Goal: Task Accomplishment & Management: Use online tool/utility

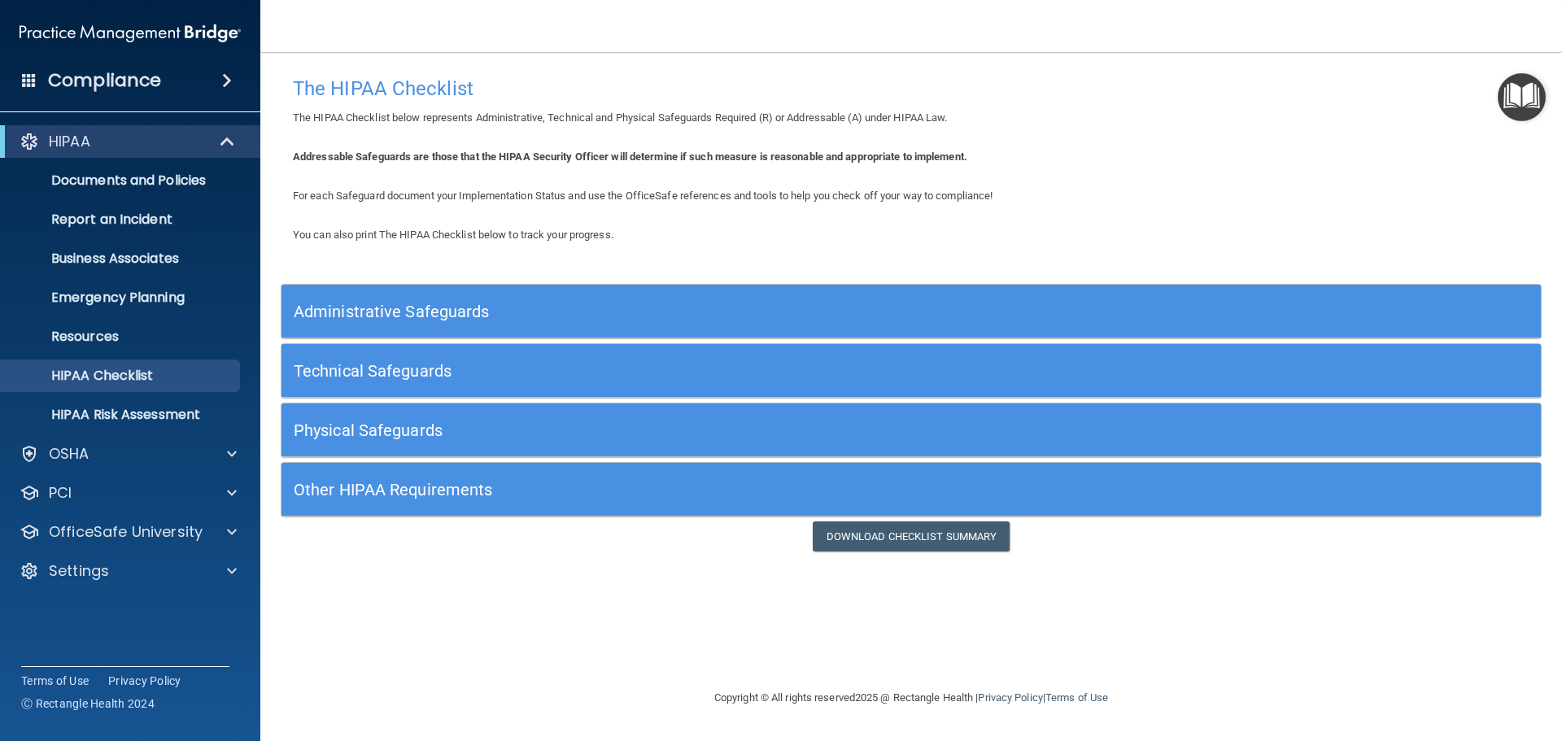
click at [410, 308] on h5 "Administrative Safeguards" at bounding box center [754, 312] width 920 height 18
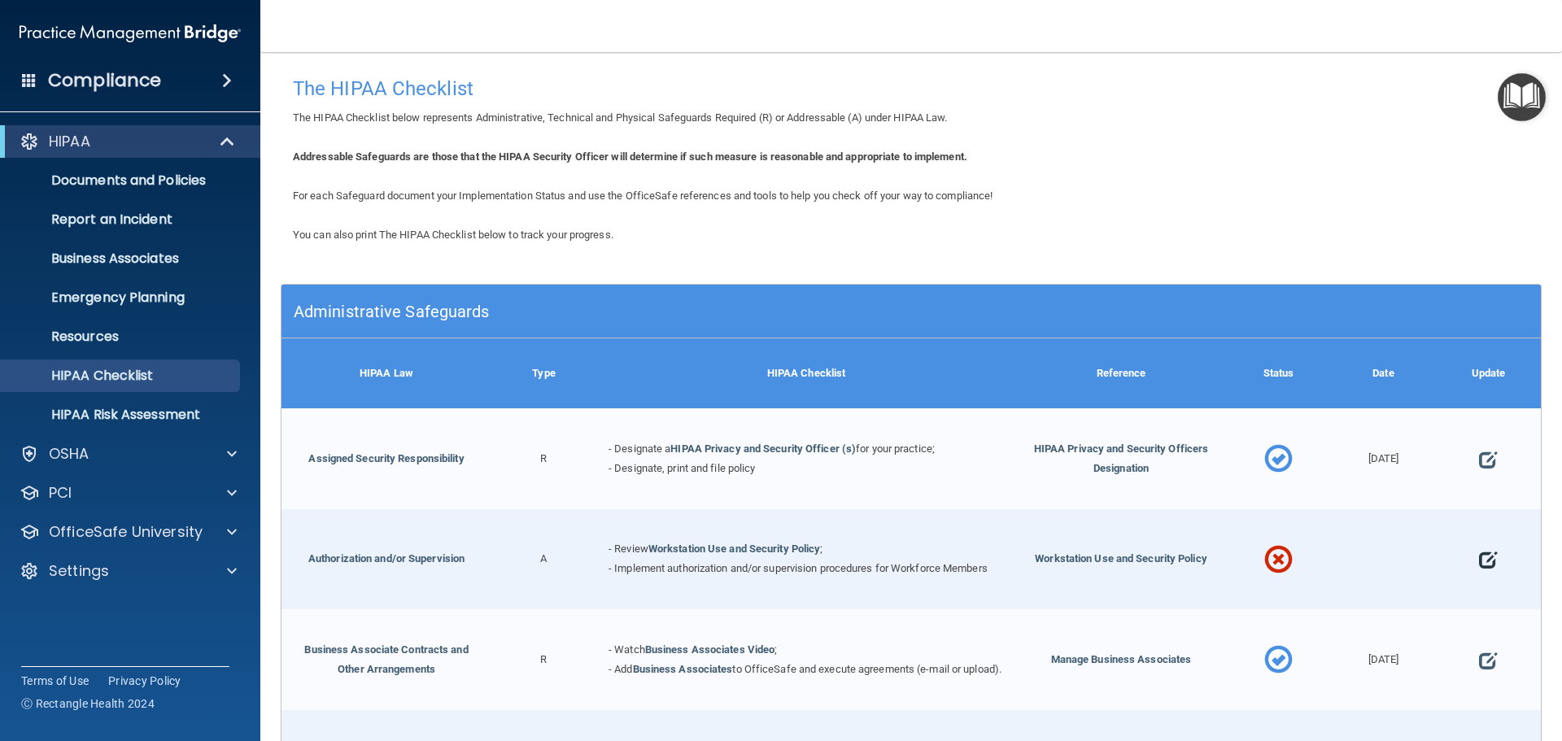
click at [1479, 557] on span at bounding box center [1488, 560] width 18 height 50
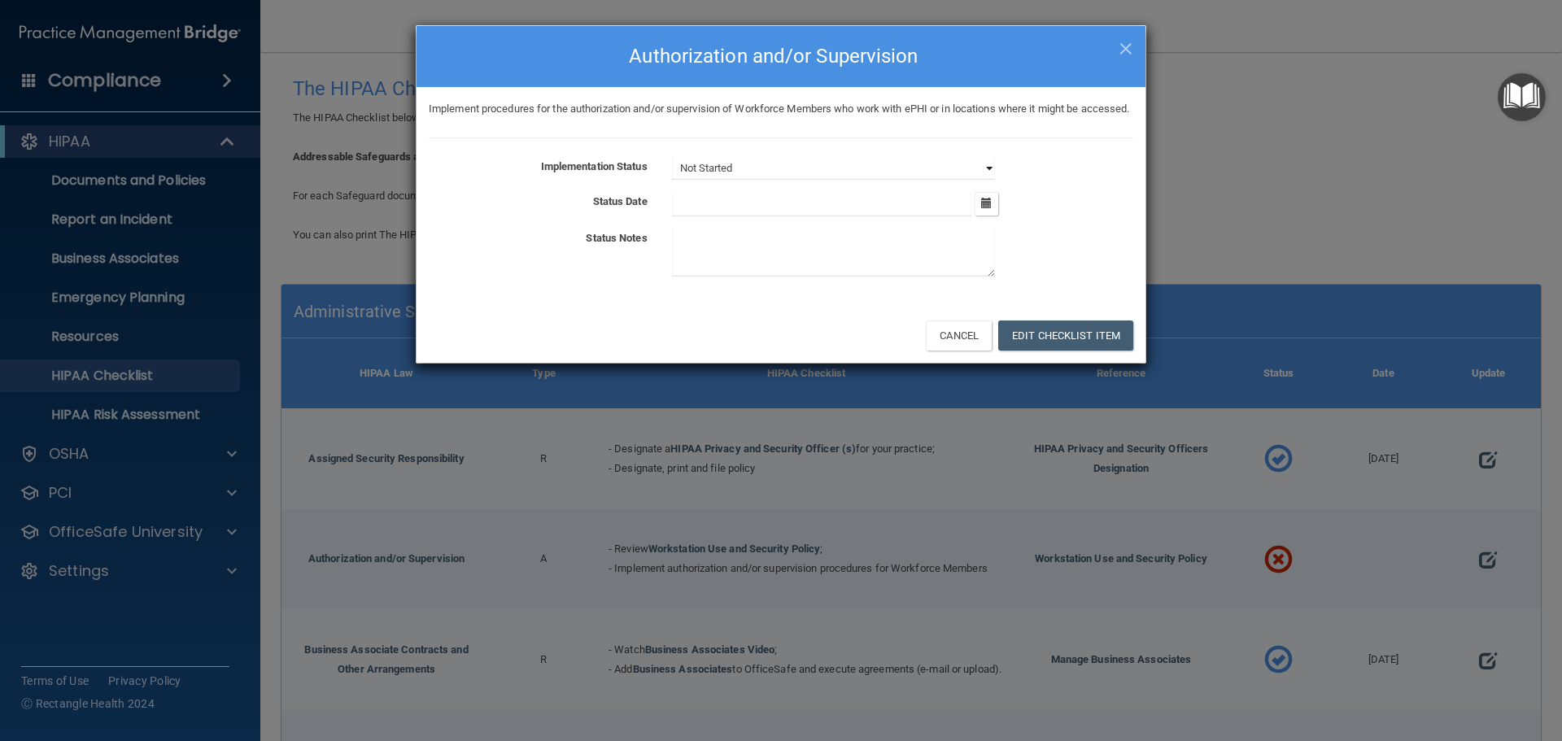
click at [985, 180] on select "Not Started In Progress Completed" at bounding box center [833, 168] width 323 height 23
drag, startPoint x: 953, startPoint y: 360, endPoint x: 586, endPoint y: 304, distance: 371.1
click at [586, 304] on div "× Close Authorization and/or Supervision Implement procedures for the authoriza…" at bounding box center [781, 194] width 731 height 339
click at [956, 351] on button "Cancel" at bounding box center [959, 336] width 66 height 30
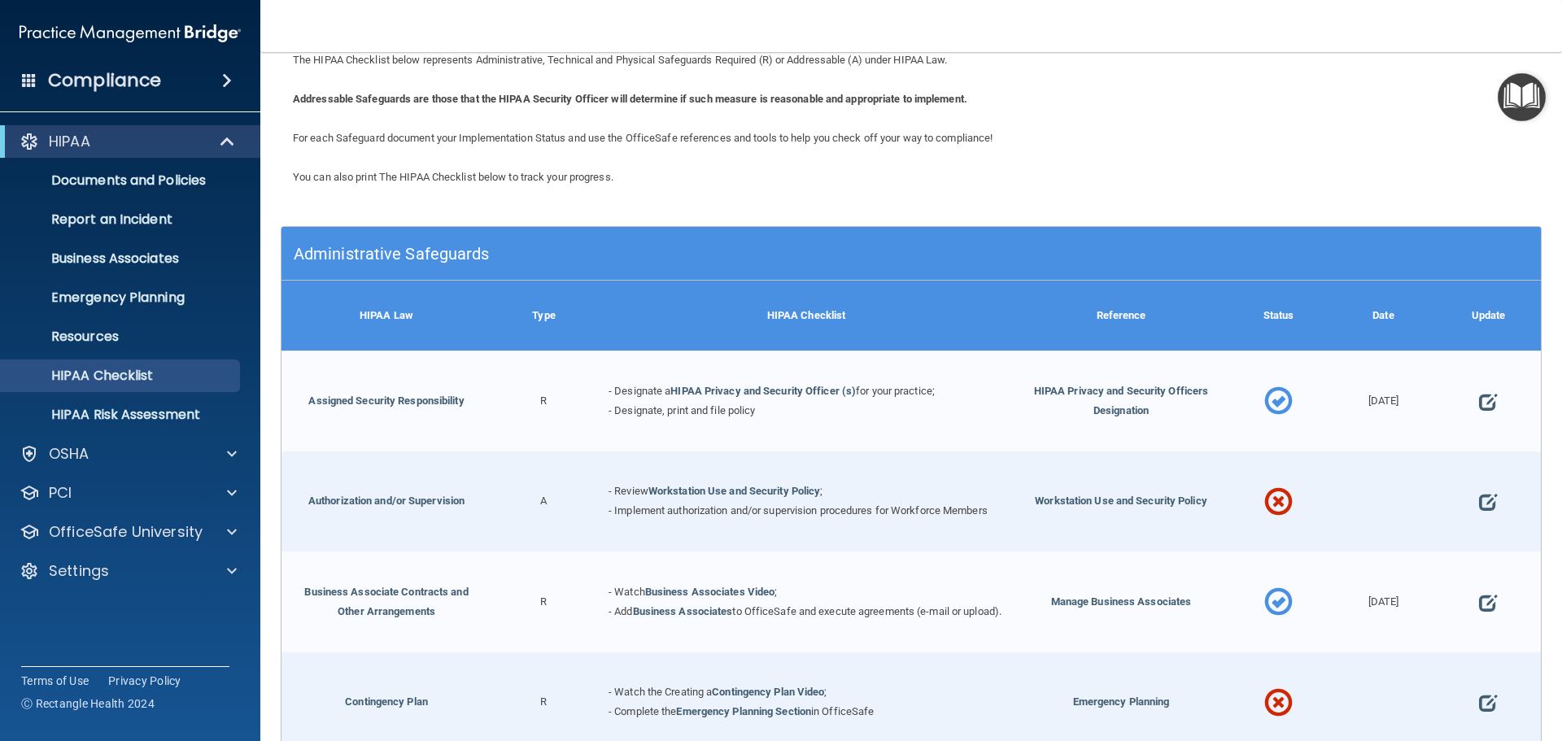
scroll to position [81, 0]
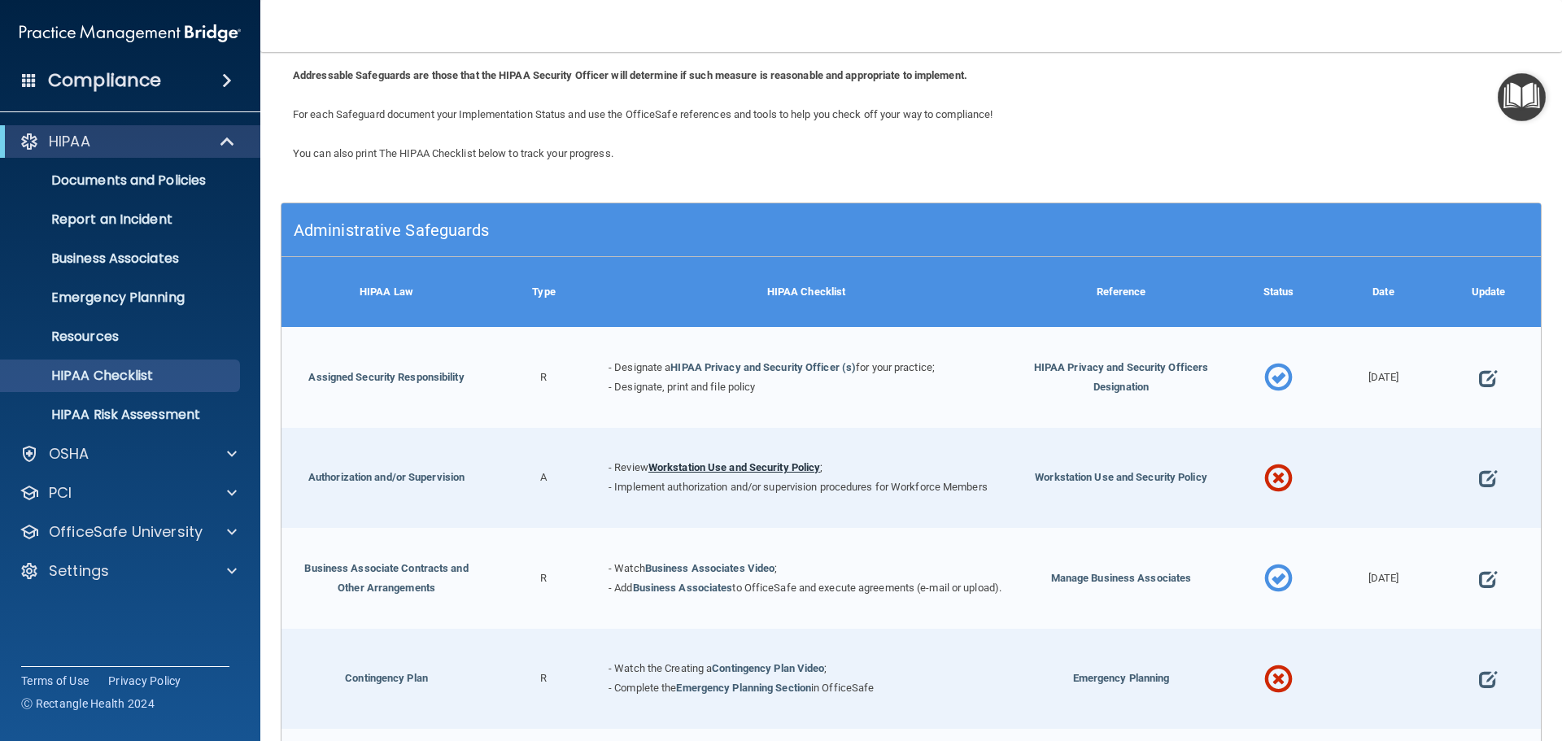
click at [691, 467] on link "Workstation Use and Security Policy" at bounding box center [735, 467] width 173 height 12
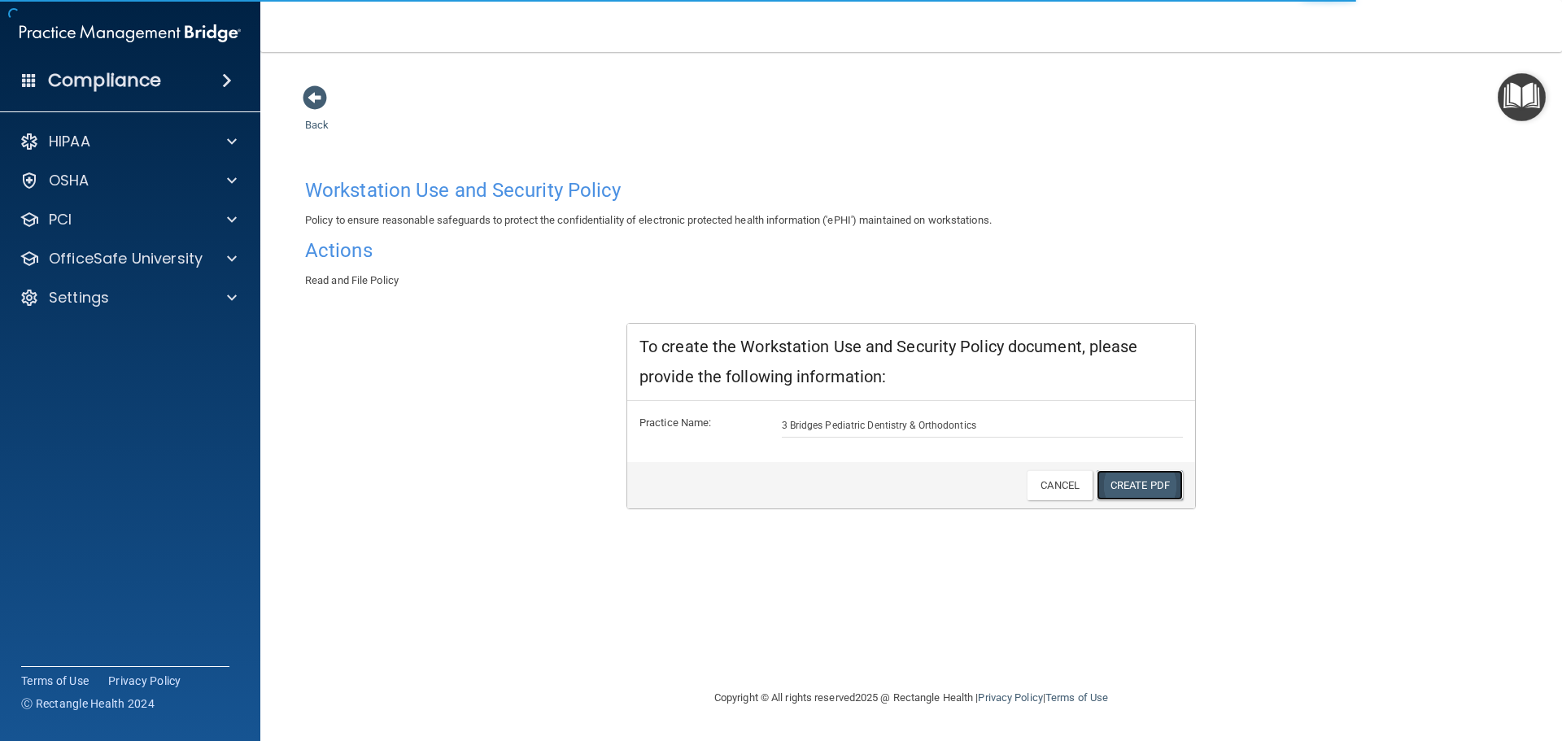
click at [1163, 491] on link "Create PDF" at bounding box center [1140, 485] width 86 height 30
